Goal: Transaction & Acquisition: Purchase product/service

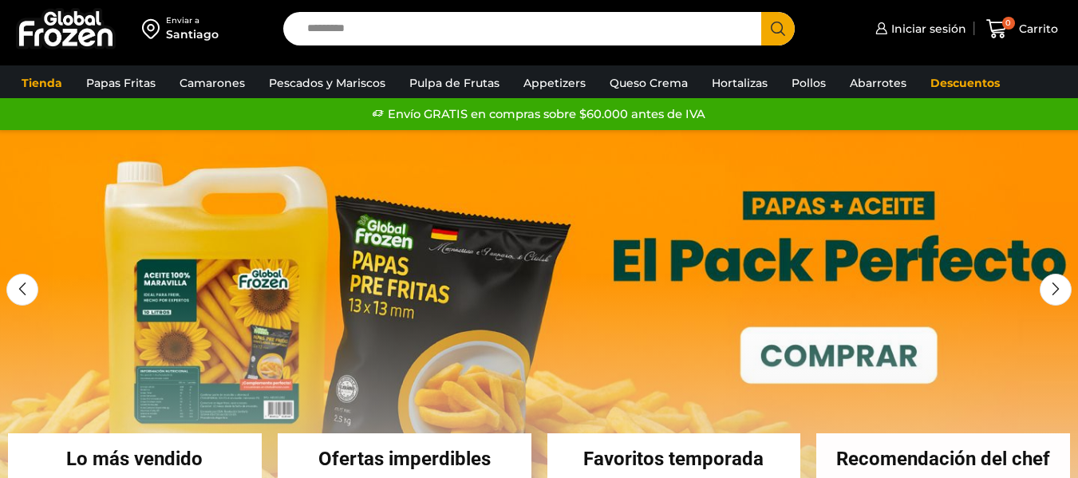
click at [422, 29] on input "Search input" at bounding box center [526, 29] width 454 height 34
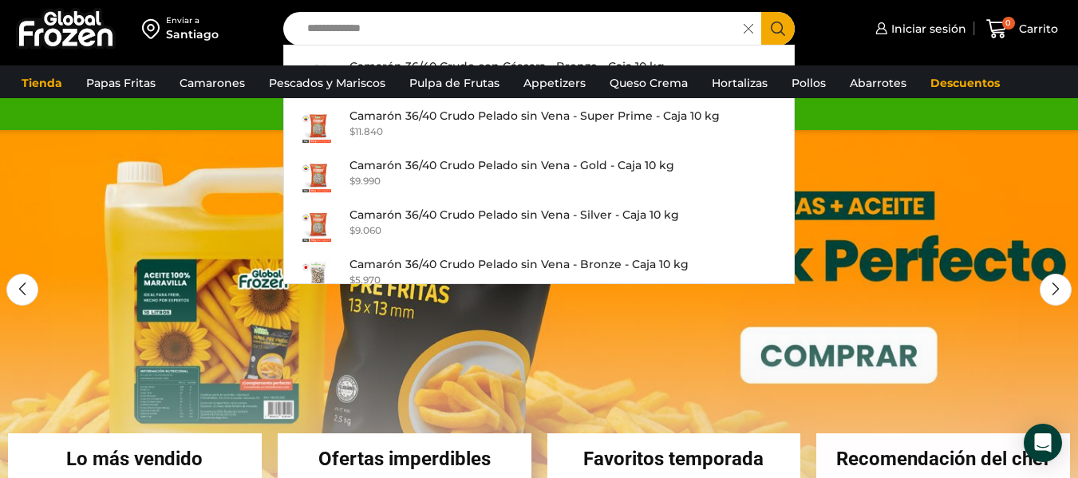
type input "**********"
click at [769, 23] on button "Search" at bounding box center [778, 29] width 34 height 34
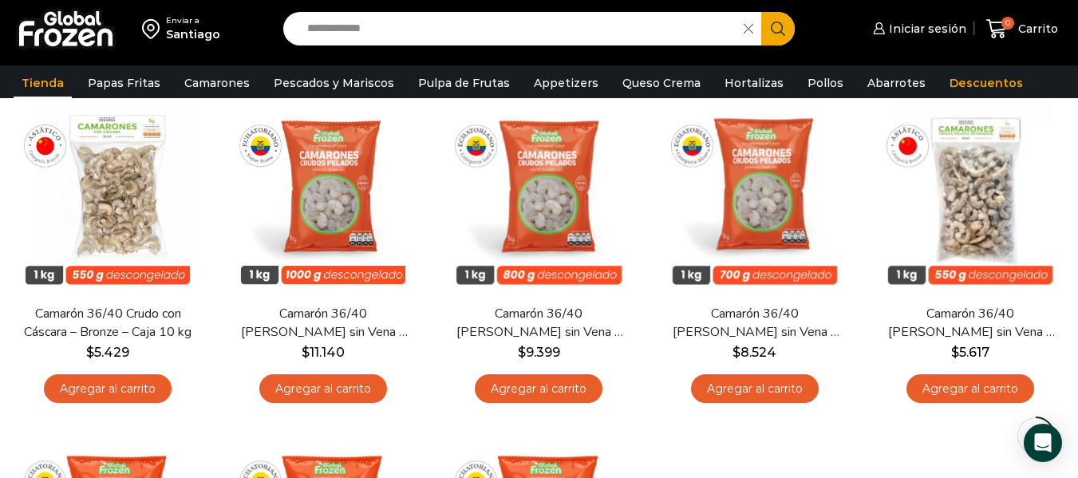
scroll to position [188, 0]
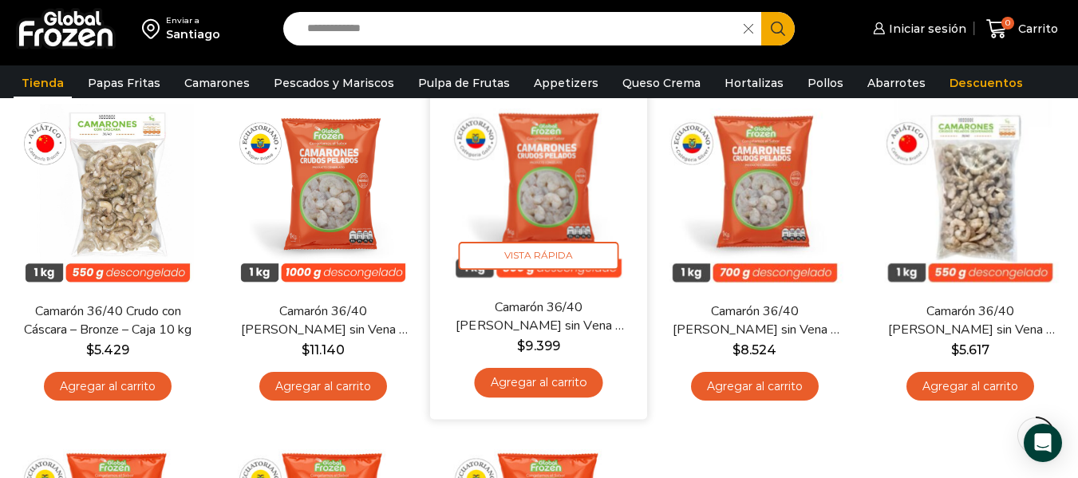
click at [540, 385] on link "Agregar al carrito" at bounding box center [539, 384] width 128 height 30
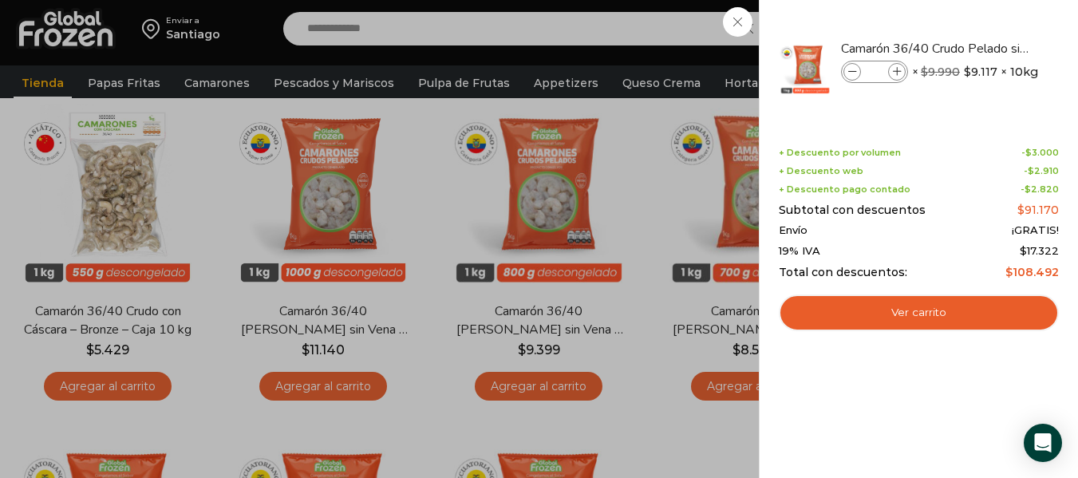
click at [982, 48] on div "1 Carrito 1 1 Shopping Cart *" at bounding box center [1022, 28] width 80 height 37
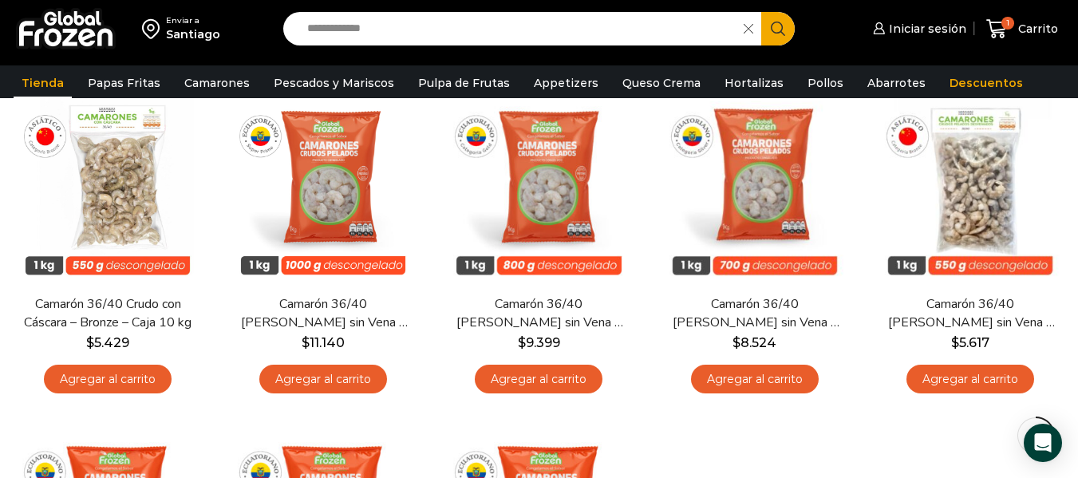
scroll to position [199, 0]
